Goal: Information Seeking & Learning: Learn about a topic

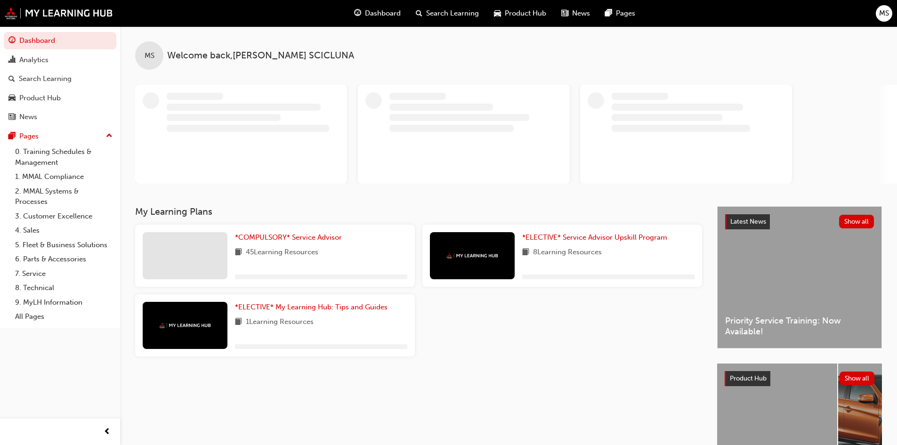
click at [879, 11] on span "MS" at bounding box center [884, 13] width 10 height 11
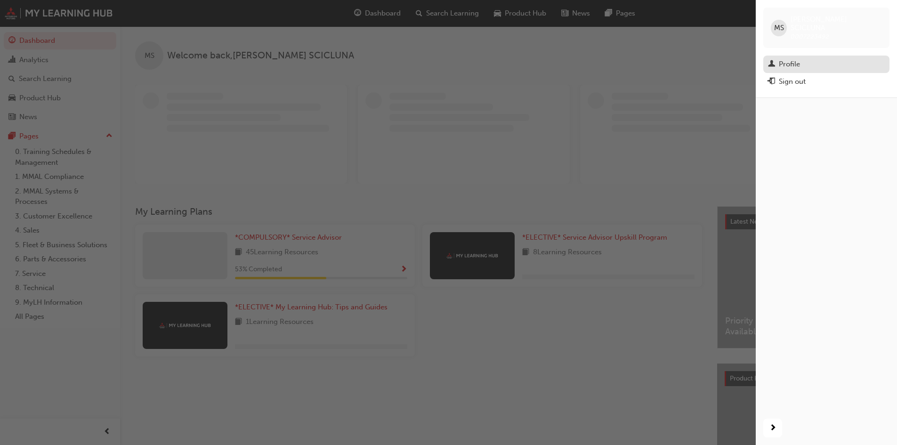
click at [789, 59] on div "Profile" at bounding box center [789, 64] width 21 height 11
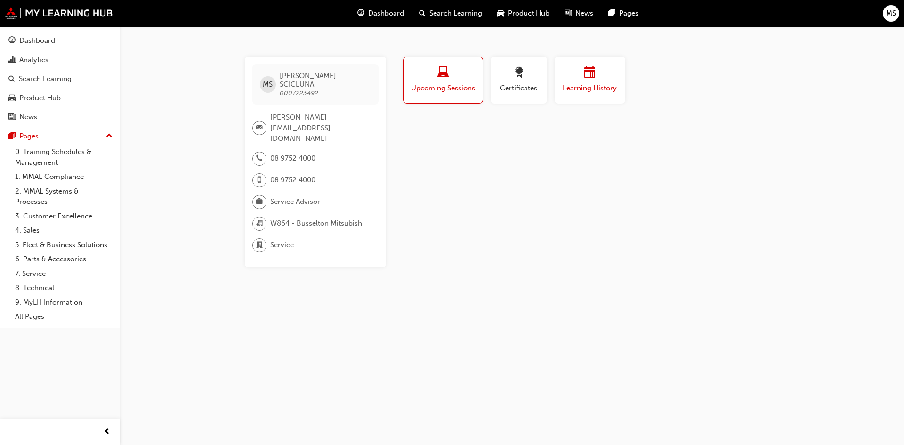
click at [594, 82] on div "Learning History" at bounding box center [590, 80] width 56 height 27
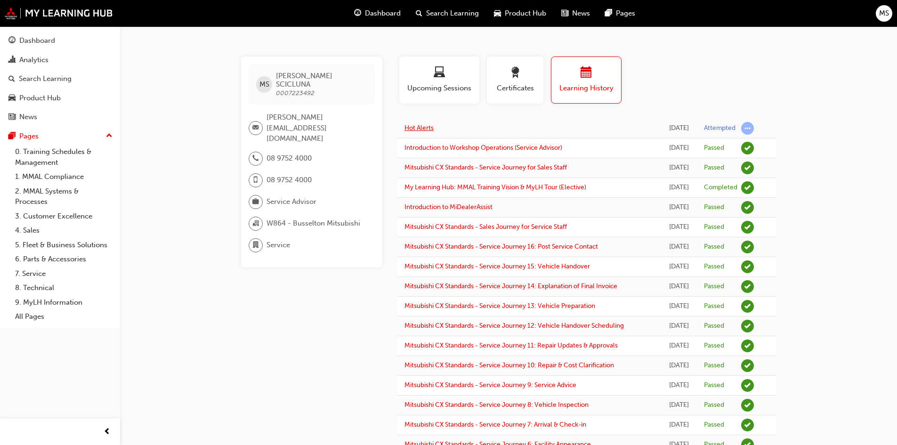
click at [416, 127] on link "Hot Alerts" at bounding box center [418, 128] width 29 height 8
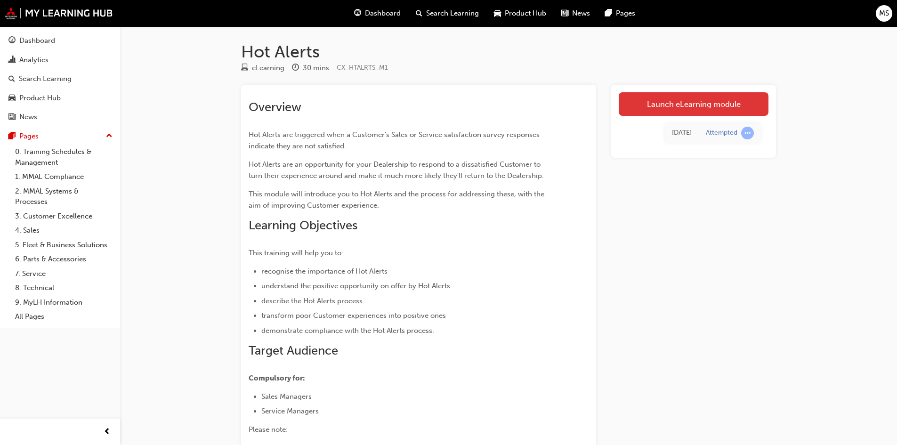
click at [694, 105] on link "Launch eLearning module" at bounding box center [694, 104] width 150 height 24
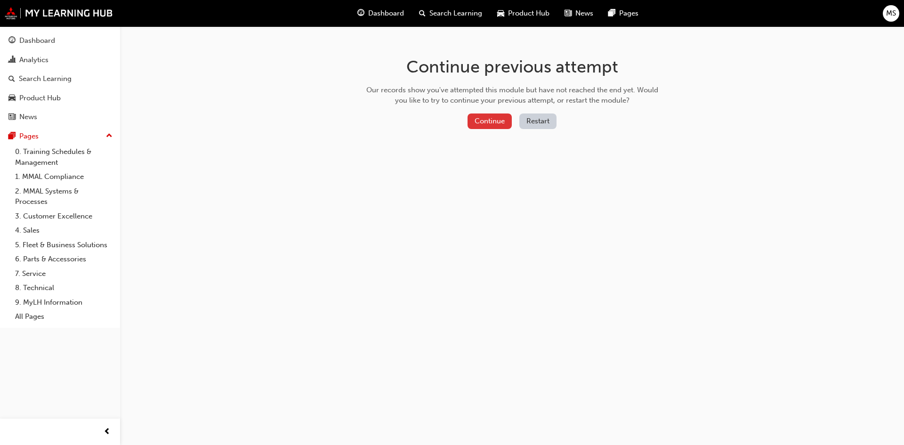
click at [490, 122] on button "Continue" at bounding box center [489, 121] width 44 height 16
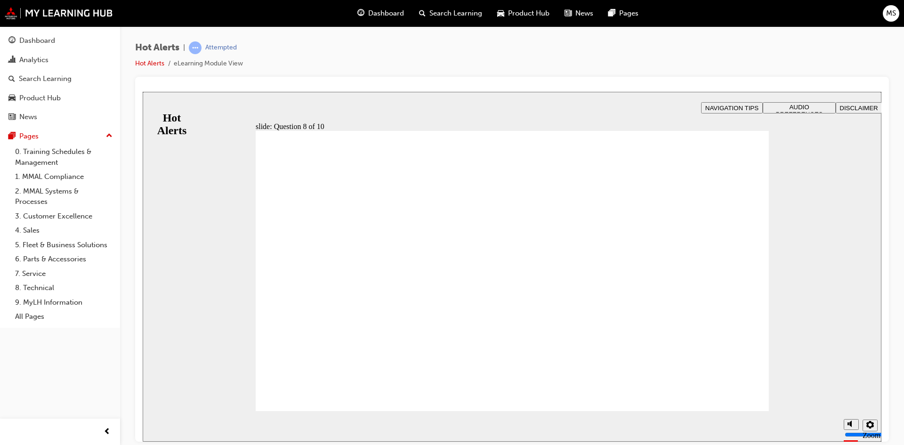
checkbox input "true"
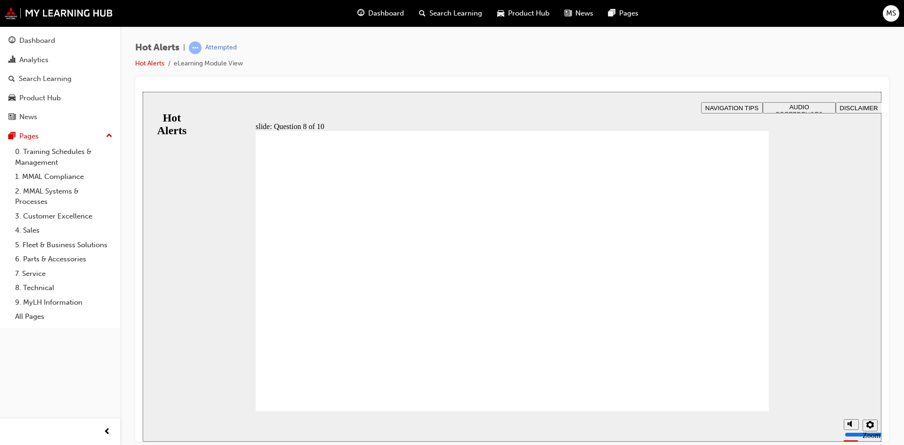
checkbox input "true"
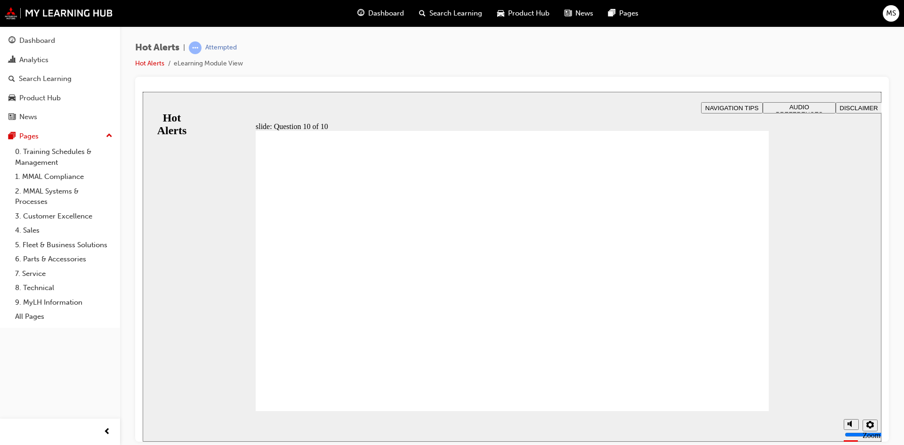
checkbox input "true"
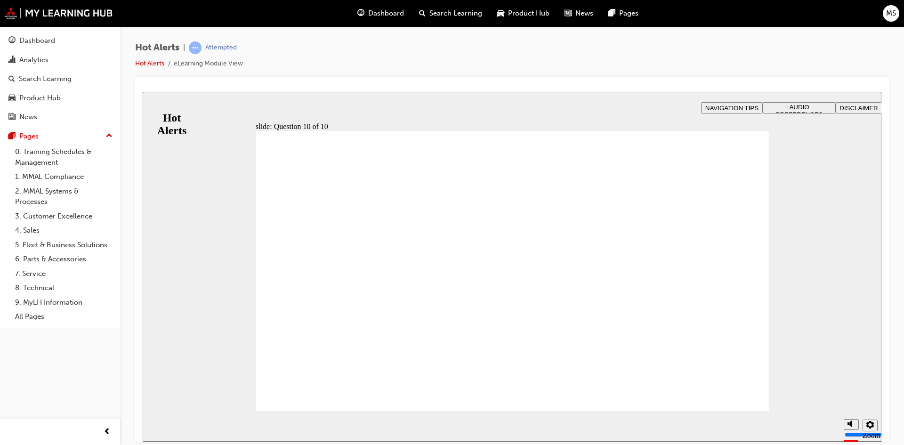
checkbox input "true"
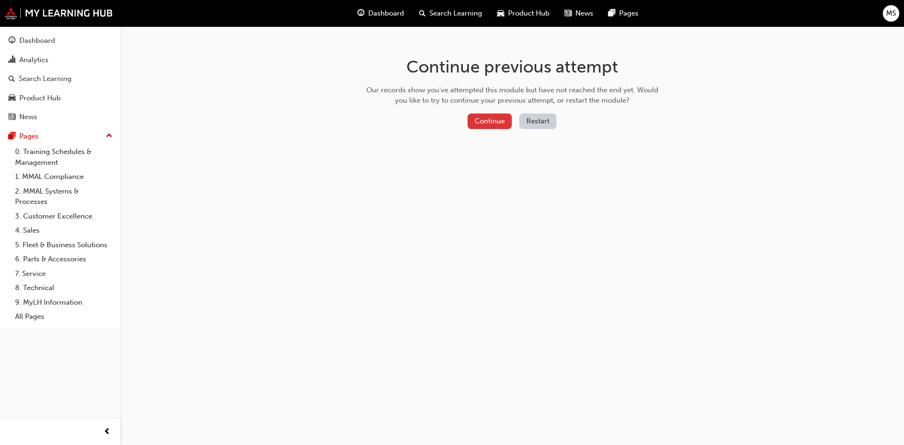
click at [483, 120] on button "Continue" at bounding box center [489, 121] width 44 height 16
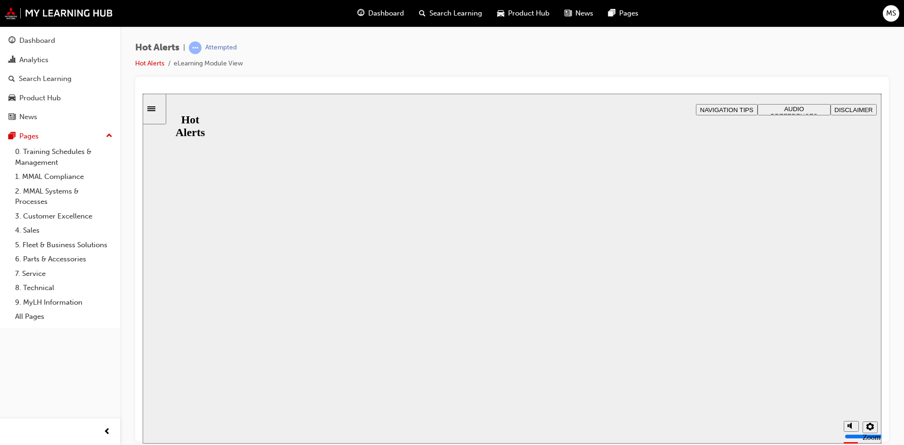
drag, startPoint x: 489, startPoint y: 281, endPoint x: 495, endPoint y: 281, distance: 6.6
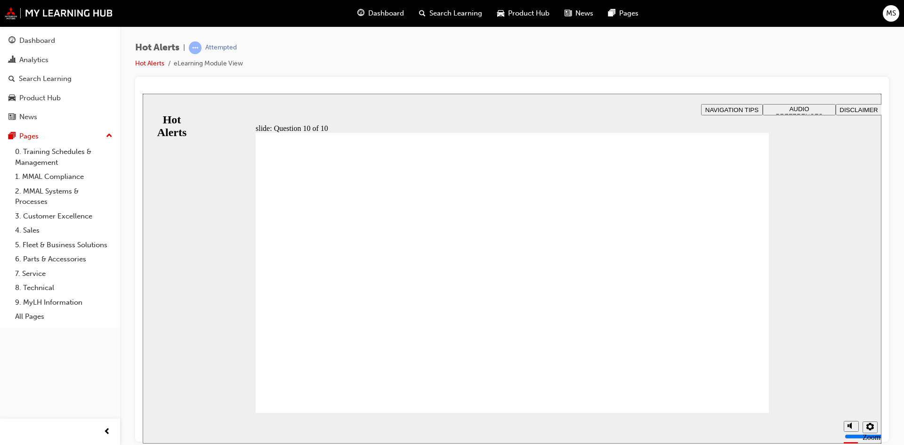
checkbox input "true"
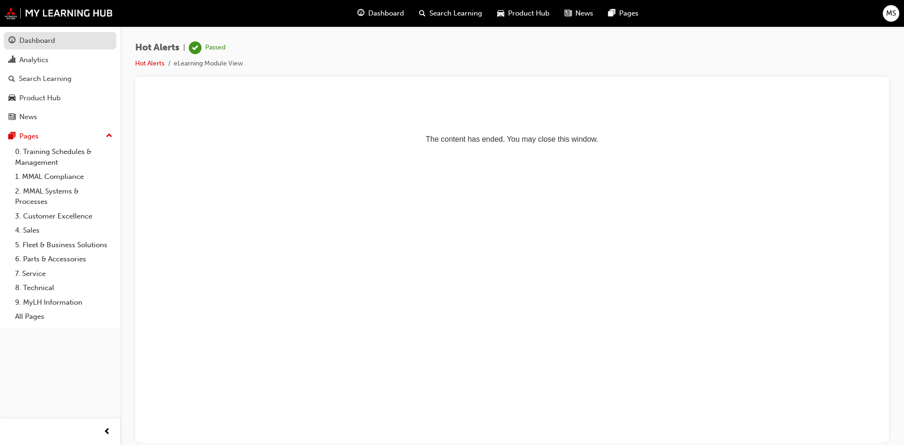
click at [46, 45] on div "Dashboard" at bounding box center [37, 40] width 36 height 11
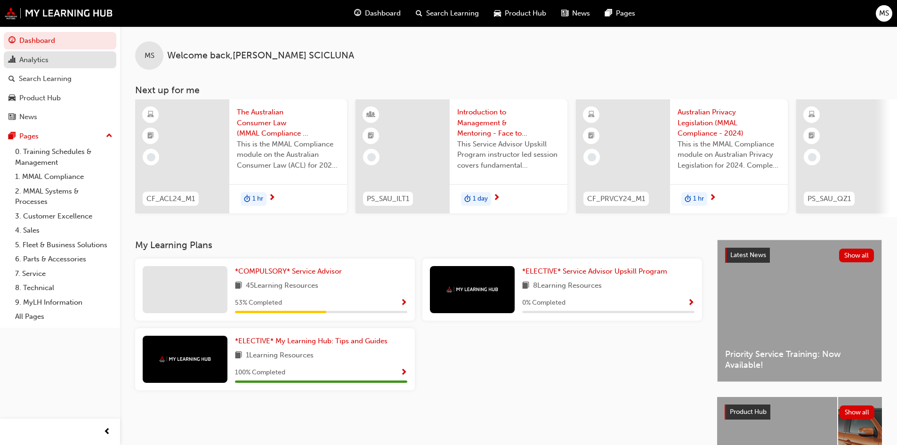
click at [33, 61] on div "Analytics" at bounding box center [33, 60] width 29 height 11
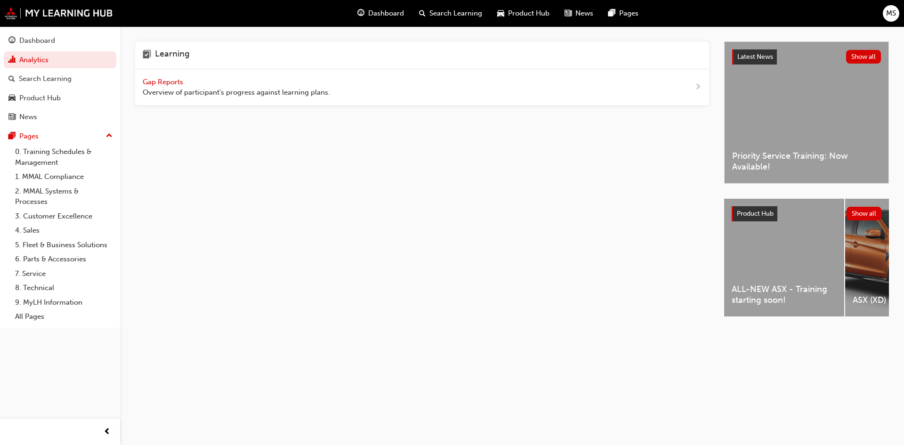
click at [162, 82] on span "Gap Reports" at bounding box center [164, 82] width 42 height 8
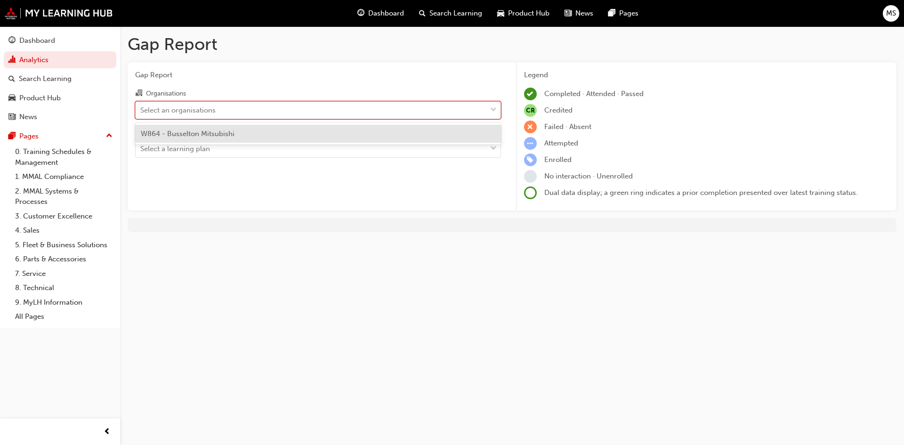
click at [297, 113] on div "Select an organisations" at bounding box center [311, 110] width 351 height 16
click at [141, 113] on input "Organisations option W864 - Busselton Mitsubishi focused, 1 of 1. 1 result avai…" at bounding box center [140, 109] width 1 height 8
click at [240, 134] on div "W864 - Busselton Mitsubishi" at bounding box center [318, 134] width 366 height 18
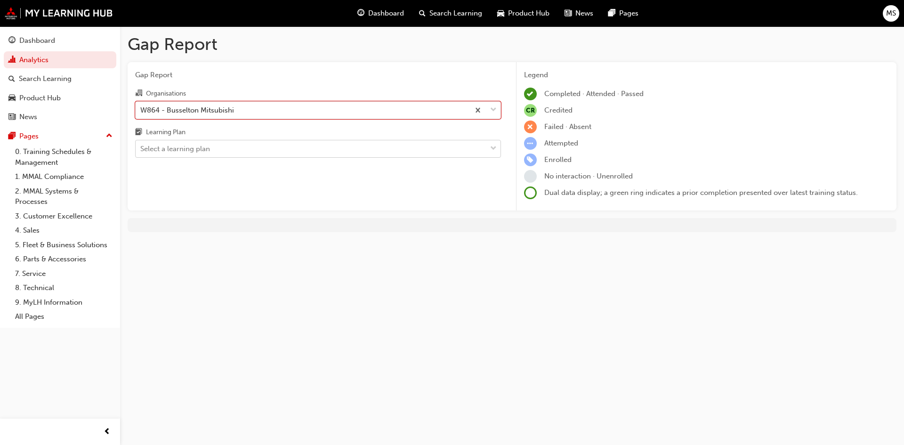
click at [226, 149] on div "Select a learning plan" at bounding box center [311, 149] width 351 height 16
click at [141, 149] on input "Learning Plan Select a learning plan" at bounding box center [140, 149] width 1 height 8
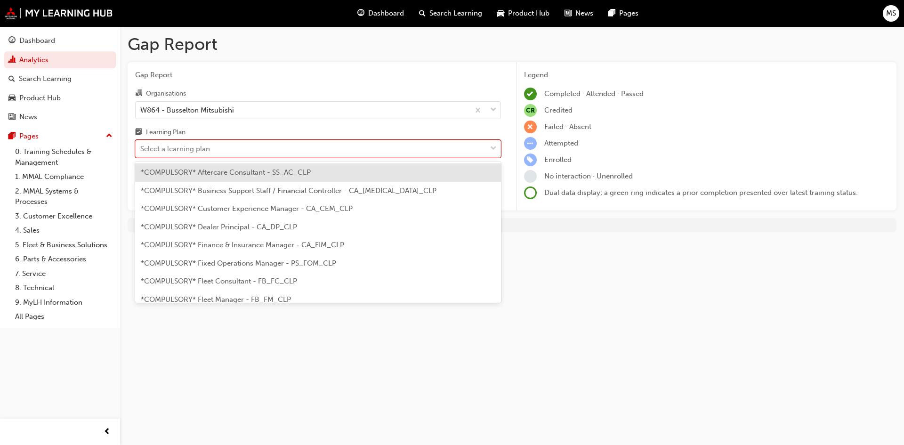
click at [254, 141] on div "Select a learning plan" at bounding box center [311, 149] width 351 height 16
click at [141, 145] on input "Learning Plan option *COMPULSORY* Aftercare Consultant - SS_AC_CLP focused, 1 o…" at bounding box center [140, 149] width 1 height 8
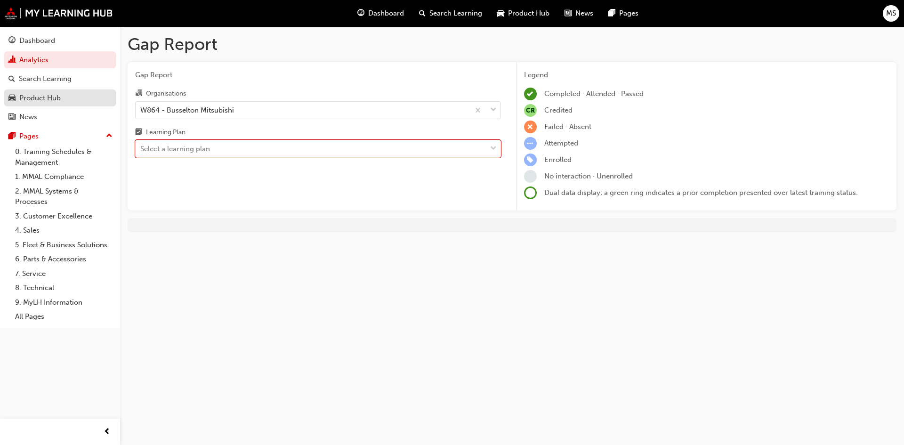
click at [49, 98] on div "Product Hub" at bounding box center [39, 98] width 41 height 11
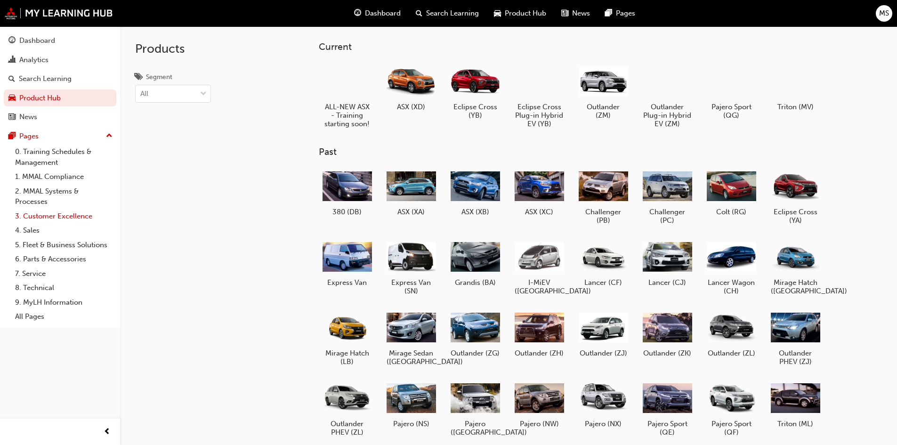
click at [58, 216] on link "3. Customer Excellence" at bounding box center [63, 216] width 105 height 15
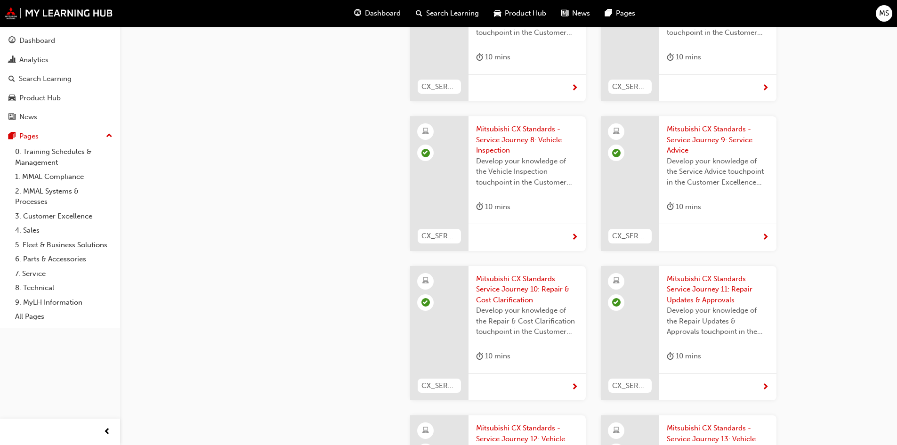
scroll to position [2014, 0]
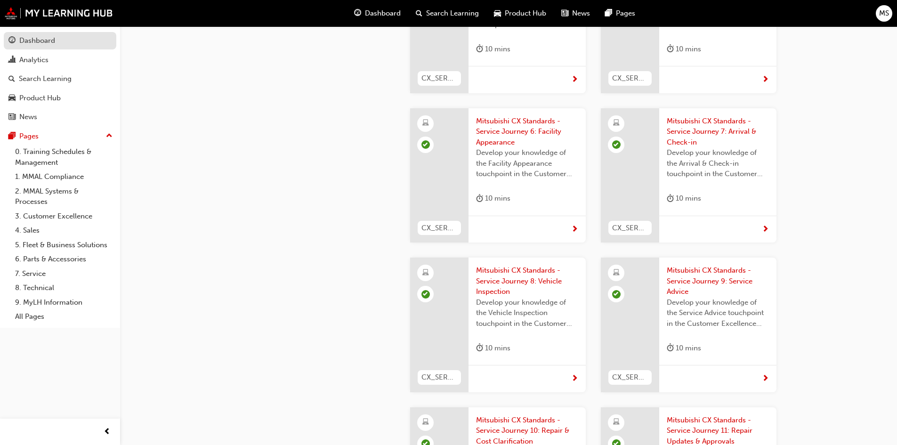
click at [52, 39] on div "Dashboard" at bounding box center [37, 40] width 36 height 11
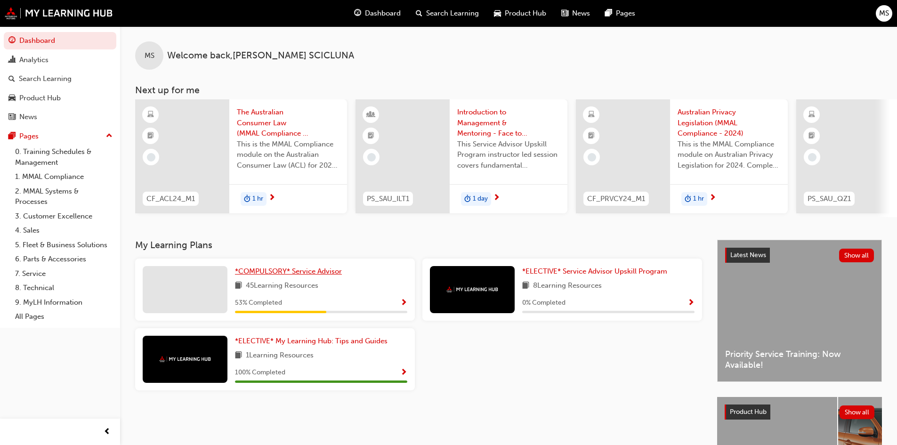
click at [305, 274] on span "*COMPULSORY* Service Advisor" at bounding box center [288, 271] width 107 height 8
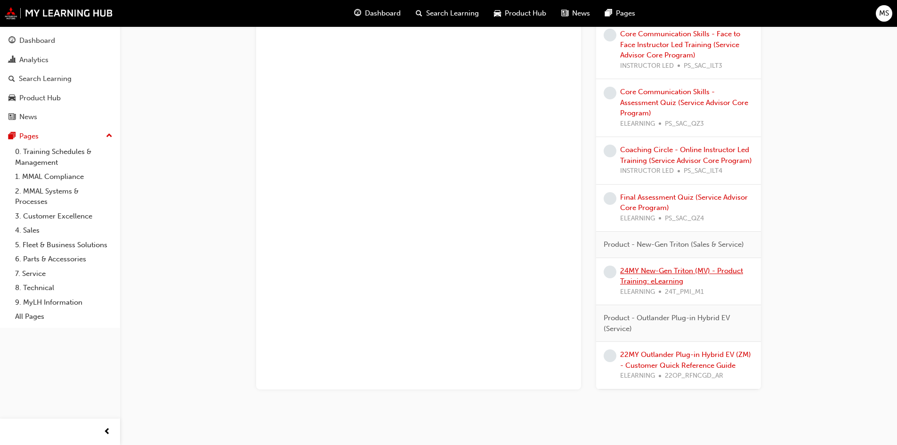
scroll to position [1143, 0]
